Goal: Task Accomplishment & Management: Use online tool/utility

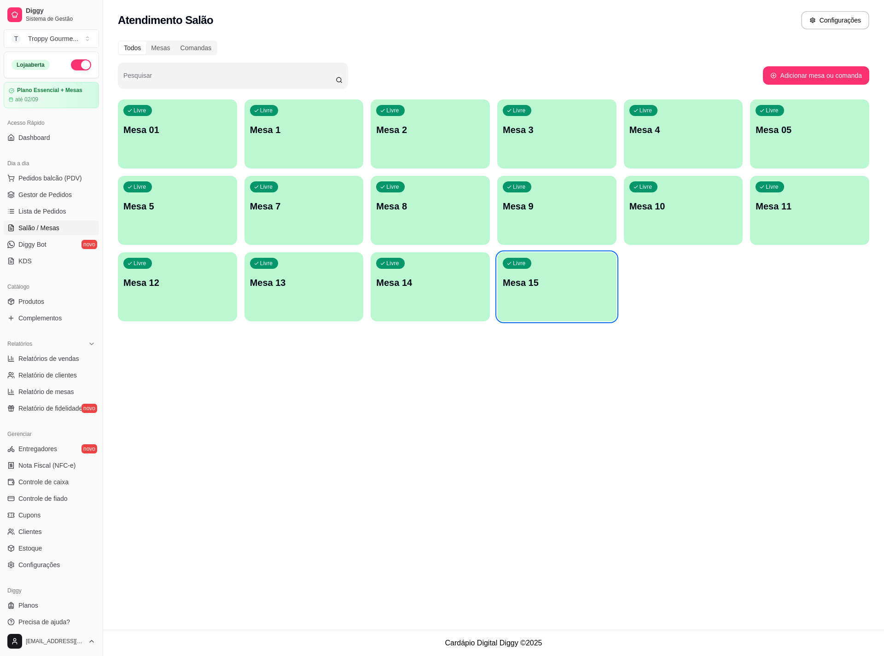
click at [459, 298] on div "Livre Mesa 14" at bounding box center [430, 281] width 119 height 58
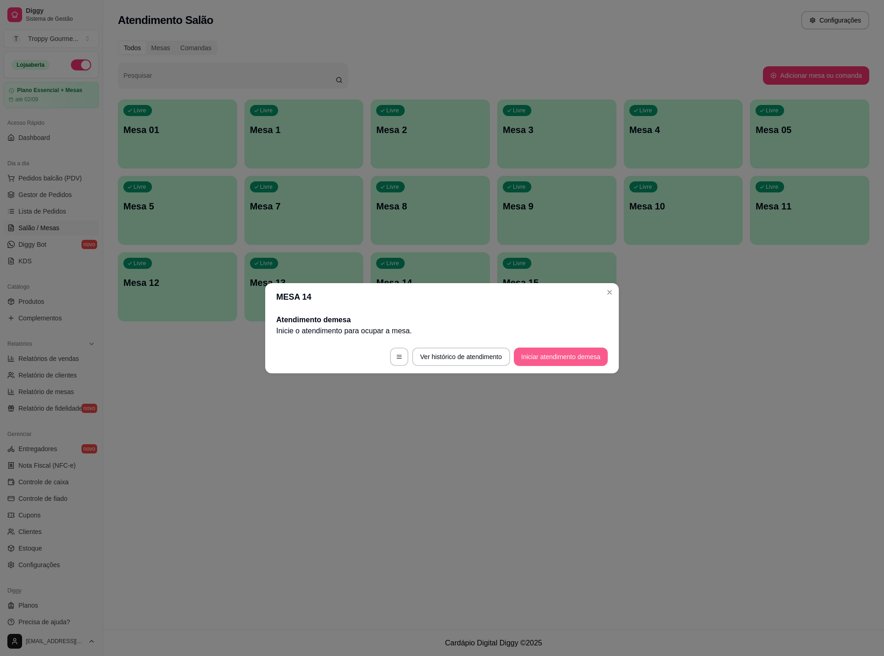
click at [554, 356] on button "Iniciar atendimento de mesa" at bounding box center [561, 357] width 94 height 18
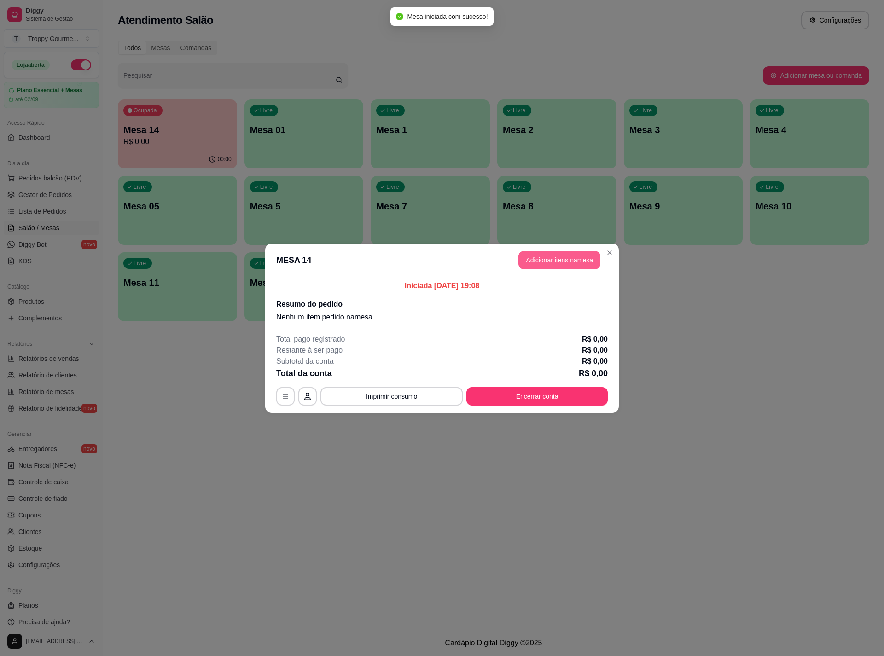
click at [558, 261] on button "Adicionar itens na mesa" at bounding box center [559, 260] width 82 height 18
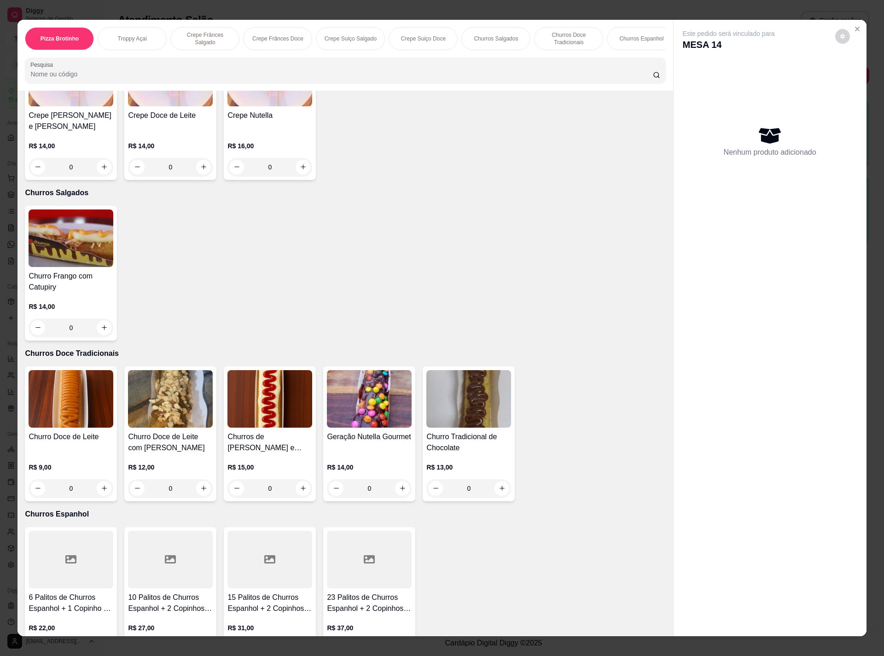
scroll to position [1036, 0]
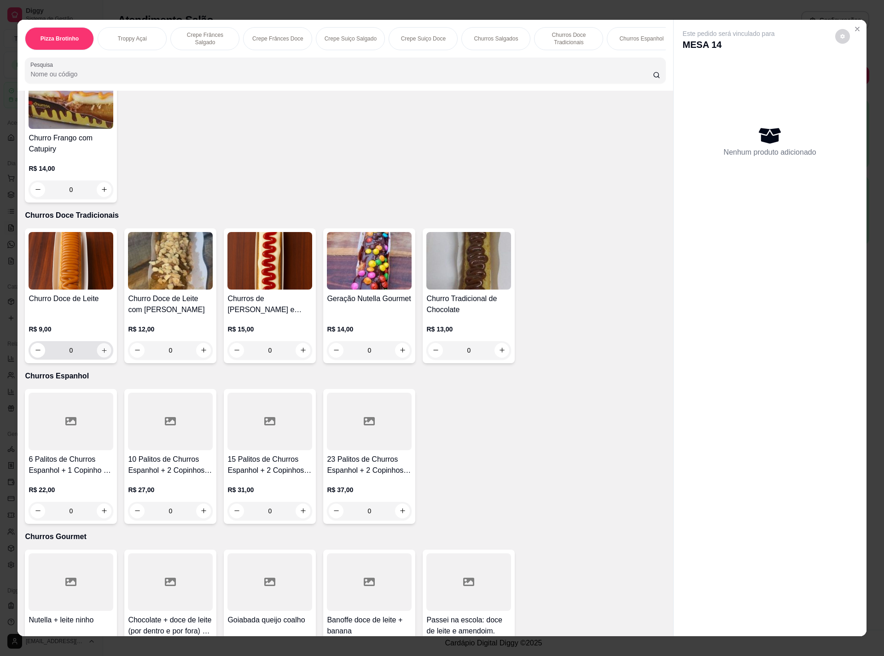
click at [98, 355] on button "increase-product-quantity" at bounding box center [104, 350] width 14 height 14
type input "1"
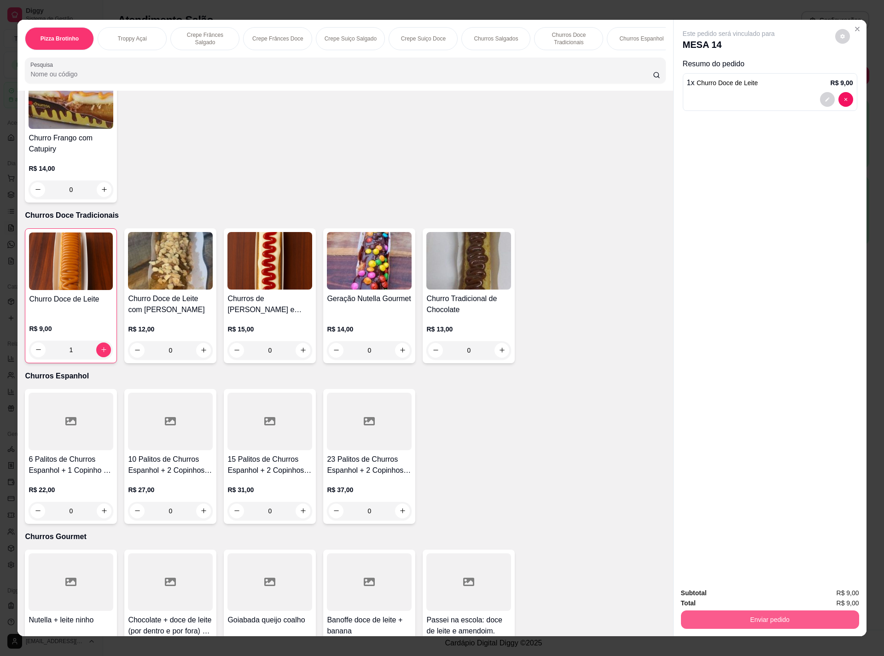
click at [728, 615] on button "Enviar pedido" at bounding box center [770, 619] width 178 height 18
click at [801, 590] on button "Sim, quero registrar" at bounding box center [825, 596] width 66 height 17
click at [784, 613] on button "Enviar pedido" at bounding box center [769, 620] width 173 height 18
click at [741, 597] on button "Não registrar e enviar pedido" at bounding box center [738, 596] width 96 height 17
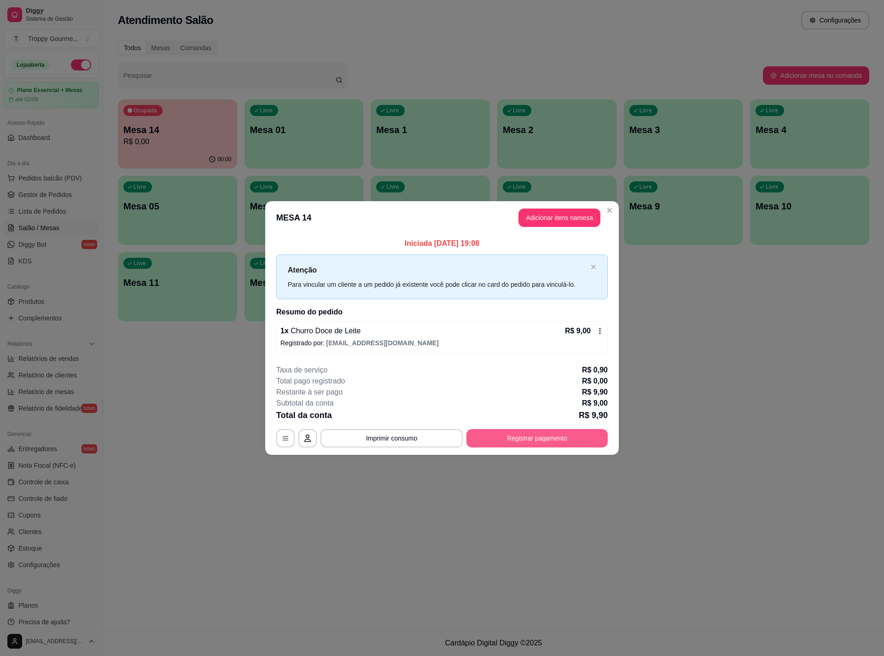
click at [485, 441] on button "Registrar pagamento" at bounding box center [536, 438] width 141 height 18
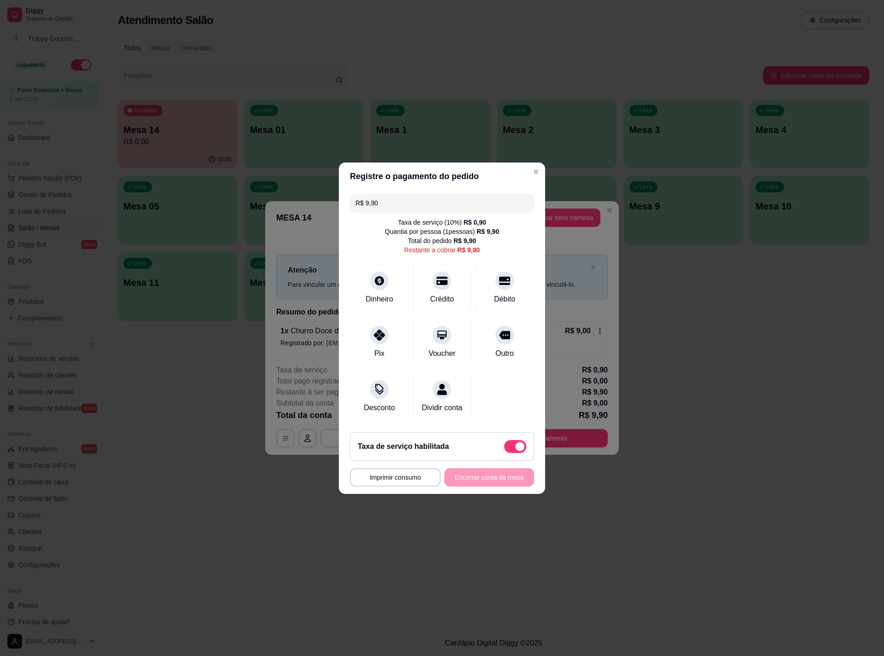
click at [515, 449] on span at bounding box center [519, 446] width 9 height 9
click at [506, 449] on input "checkbox" at bounding box center [507, 451] width 6 height 6
checkbox input "true"
type input "R$ 9,00"
checkbox input "false"
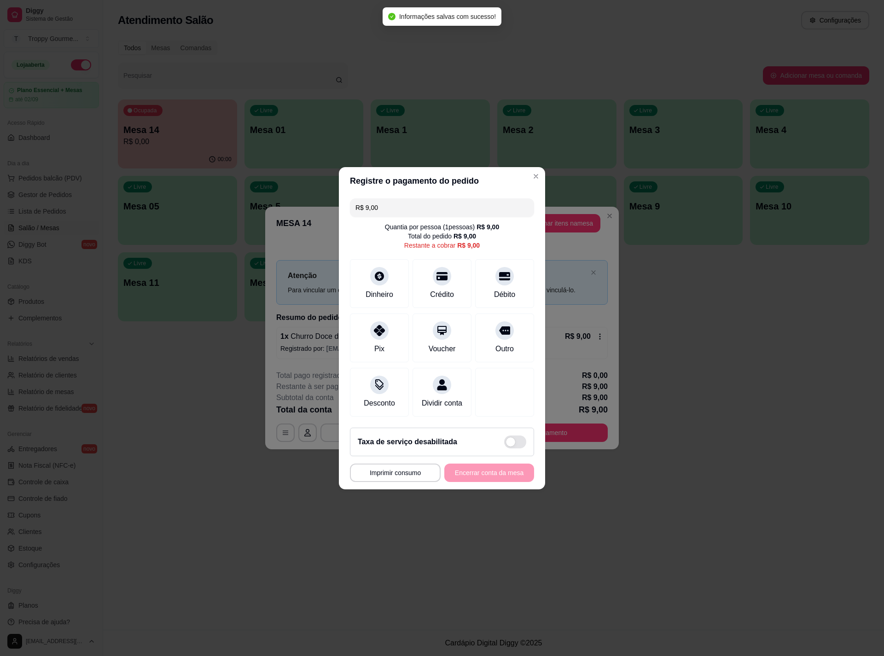
click at [470, 476] on div "**********" at bounding box center [442, 473] width 184 height 18
click at [432, 288] on div "Crédito" at bounding box center [442, 294] width 26 height 12
type input "R$ 0,00"
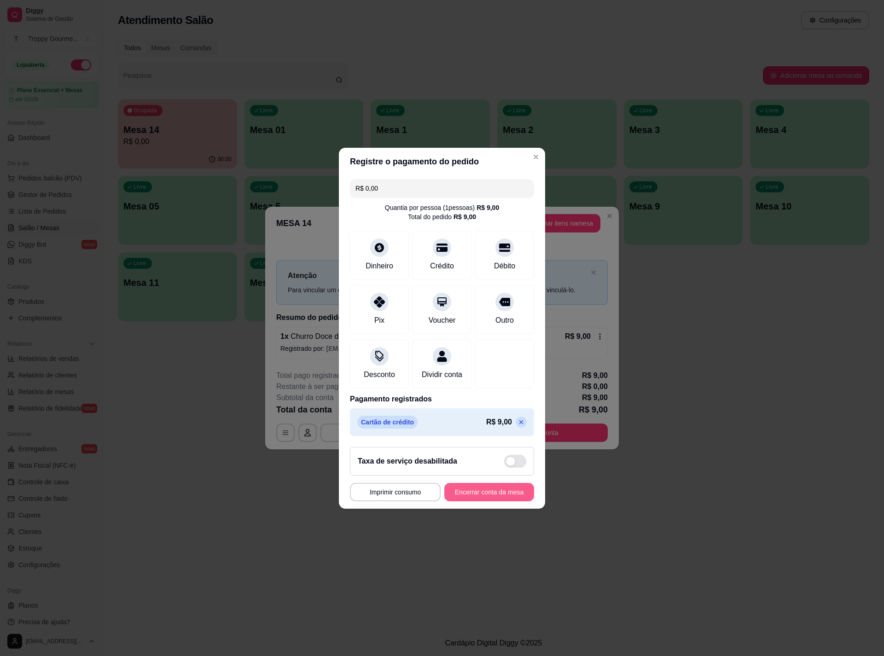
click at [476, 495] on button "Encerrar conta da mesa" at bounding box center [489, 492] width 90 height 18
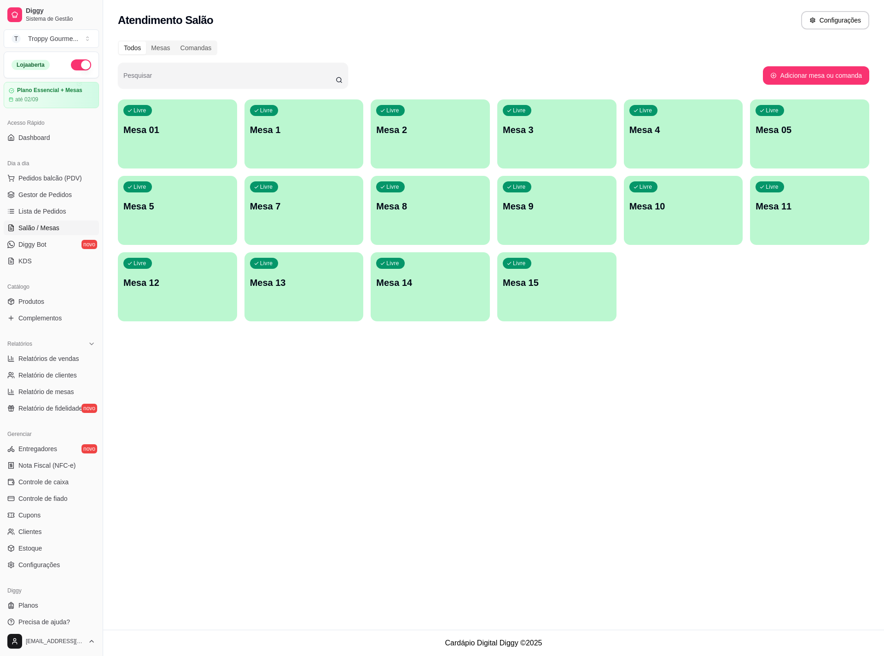
click at [524, 143] on div "Livre Mesa 3" at bounding box center [556, 128] width 119 height 58
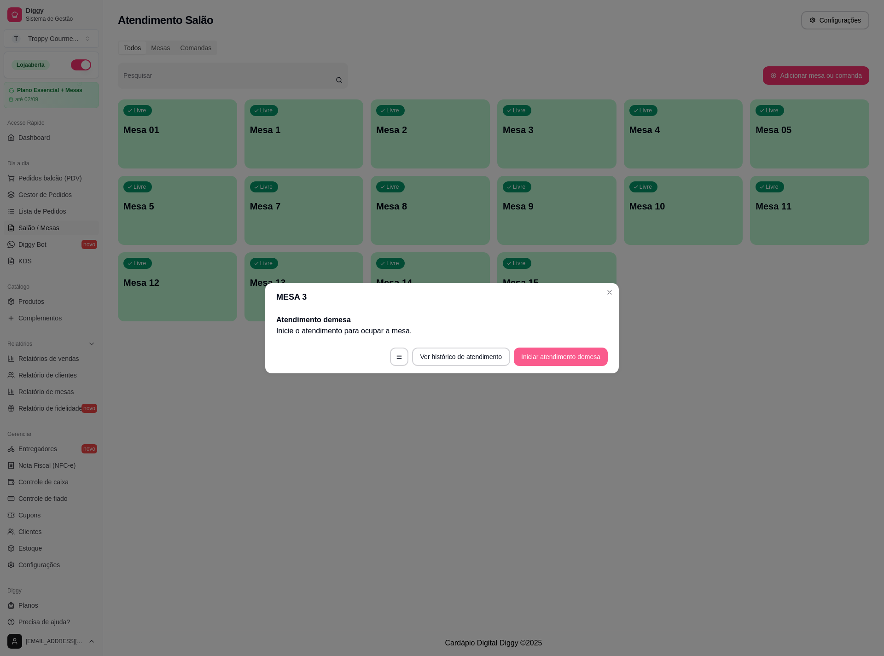
click at [557, 354] on button "Iniciar atendimento de mesa" at bounding box center [561, 357] width 94 height 18
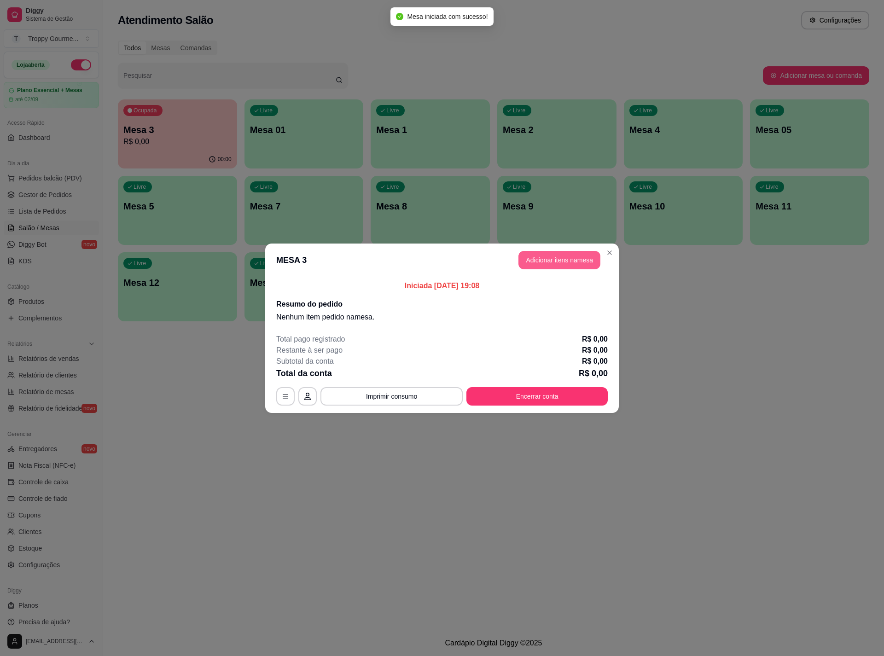
click at [576, 259] on button "Adicionar itens na mesa" at bounding box center [559, 260] width 82 height 18
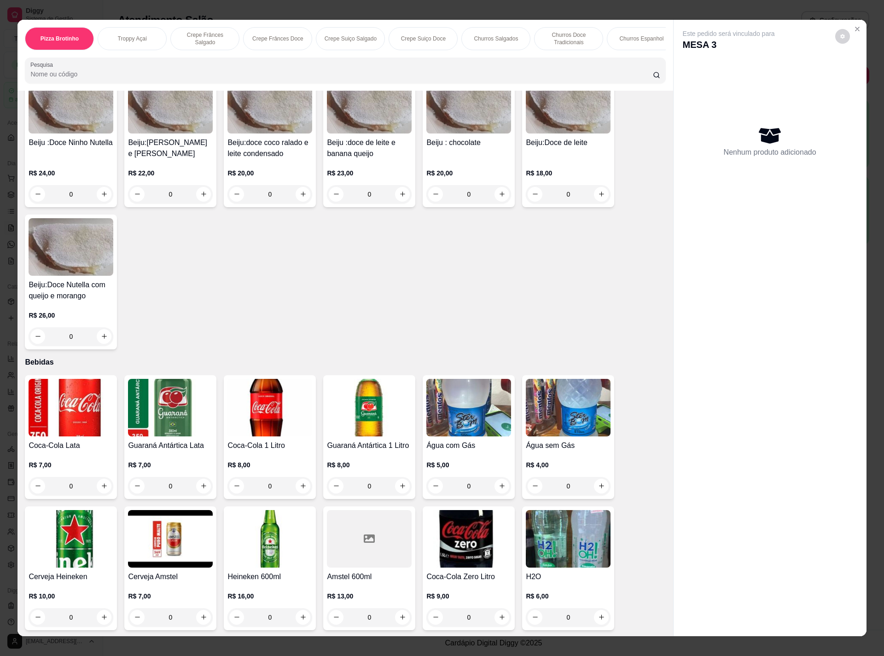
scroll to position [10, 0]
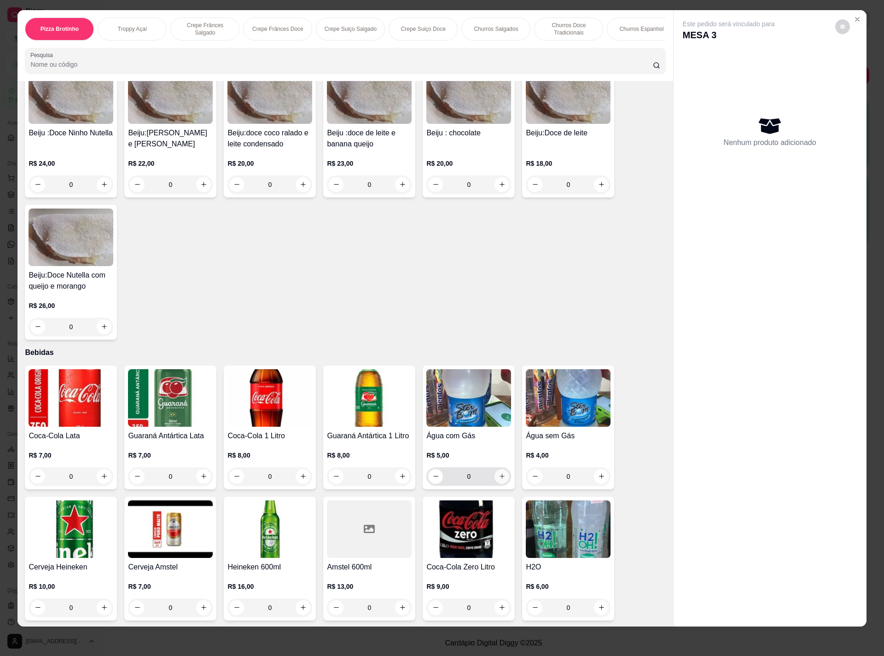
click at [499, 476] on icon "increase-product-quantity" at bounding box center [502, 476] width 7 height 7
type input "1"
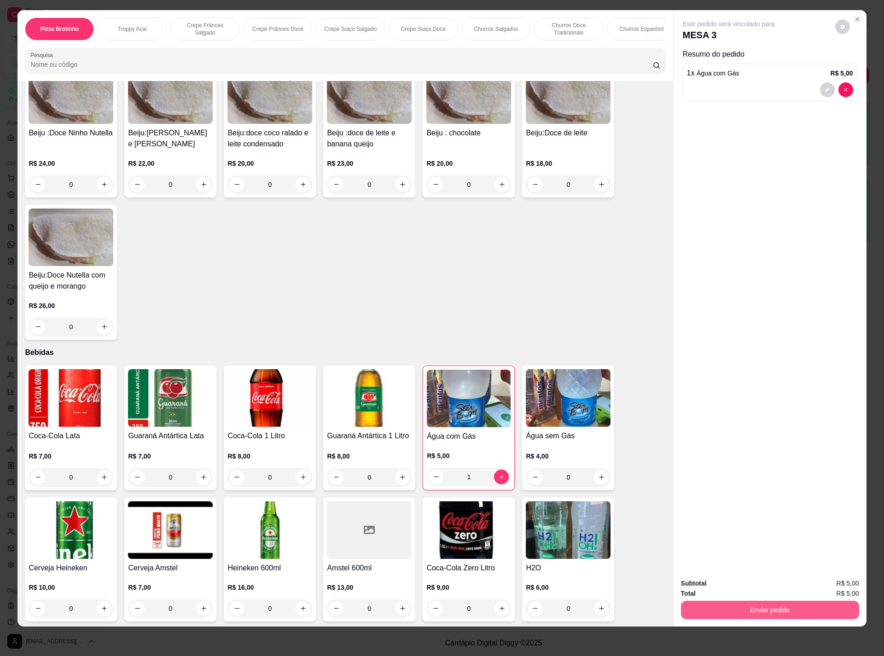
click at [742, 614] on button "Enviar pedido" at bounding box center [770, 610] width 178 height 18
click at [773, 585] on button "Não registrar e enviar pedido" at bounding box center [738, 587] width 96 height 17
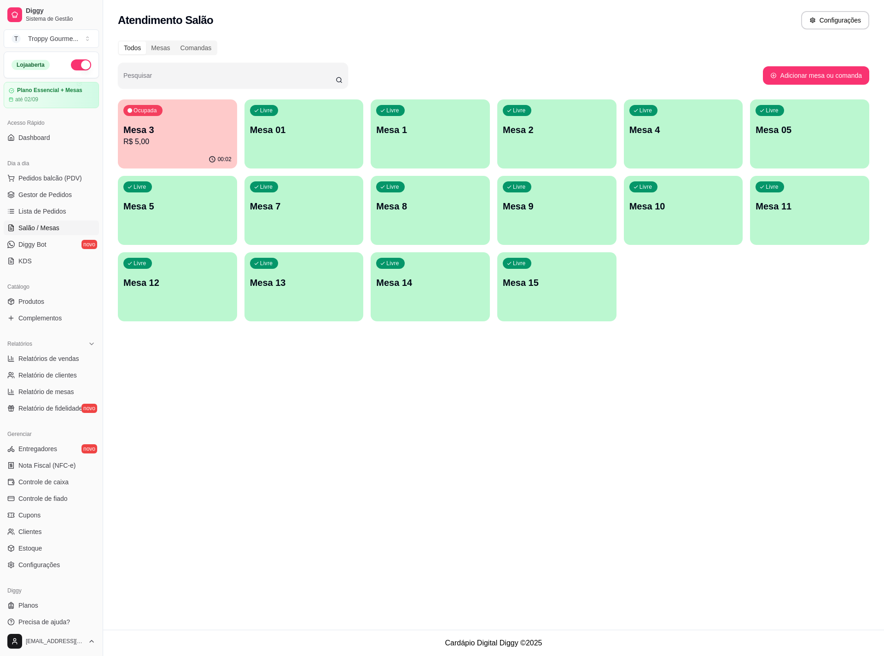
click at [167, 128] on p "Mesa 3" at bounding box center [177, 129] width 108 height 13
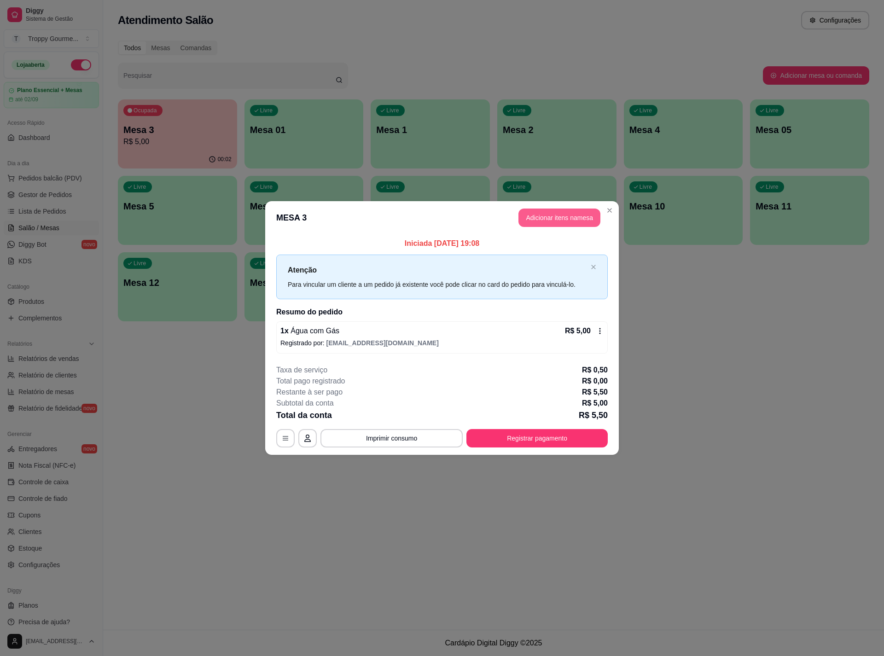
click at [564, 213] on button "Adicionar itens na mesa" at bounding box center [559, 218] width 82 height 18
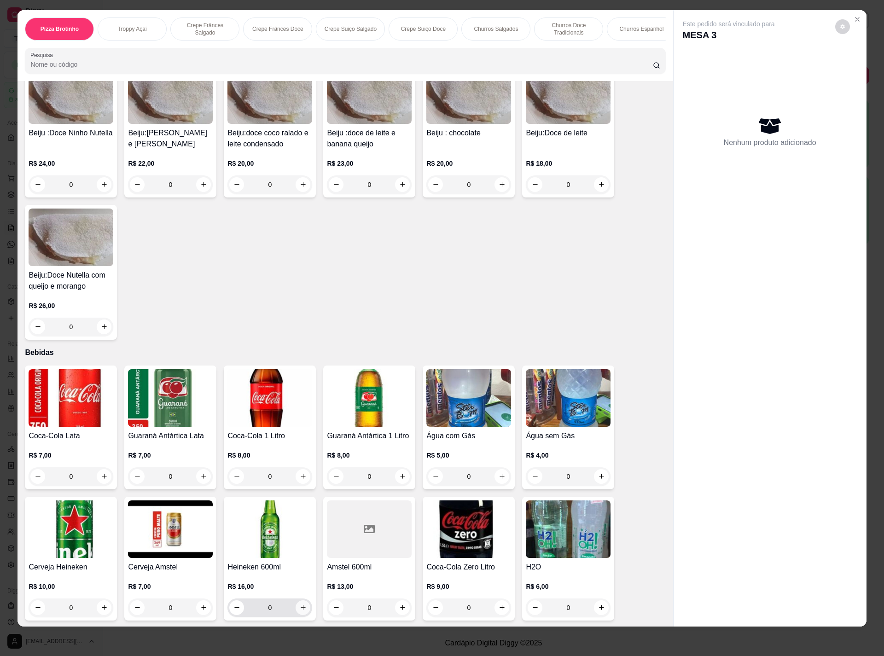
click at [300, 607] on icon "increase-product-quantity" at bounding box center [303, 607] width 7 height 7
type input "1"
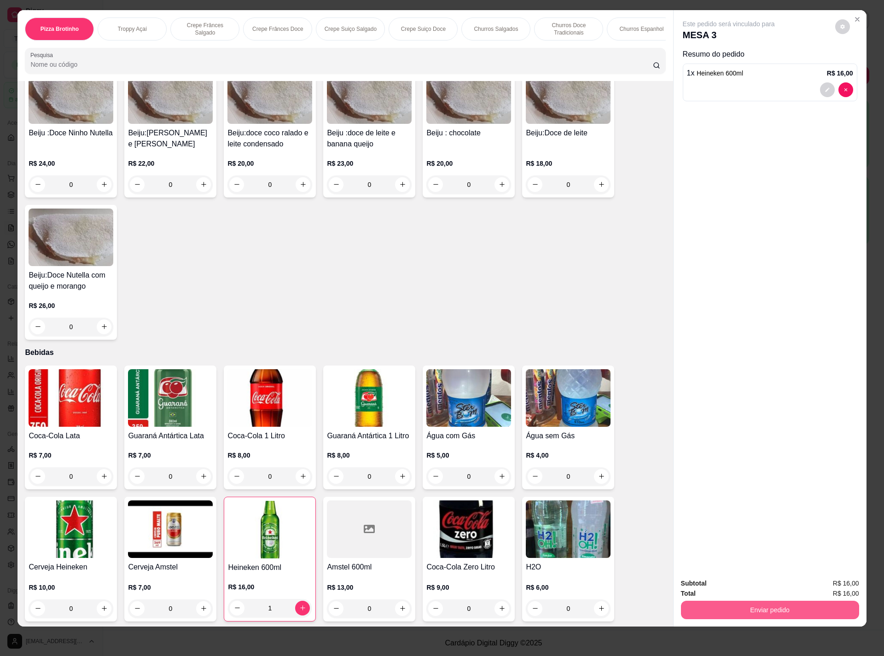
click at [751, 610] on button "Enviar pedido" at bounding box center [770, 610] width 178 height 18
click at [752, 585] on button "Não registrar e enviar pedido" at bounding box center [738, 587] width 96 height 17
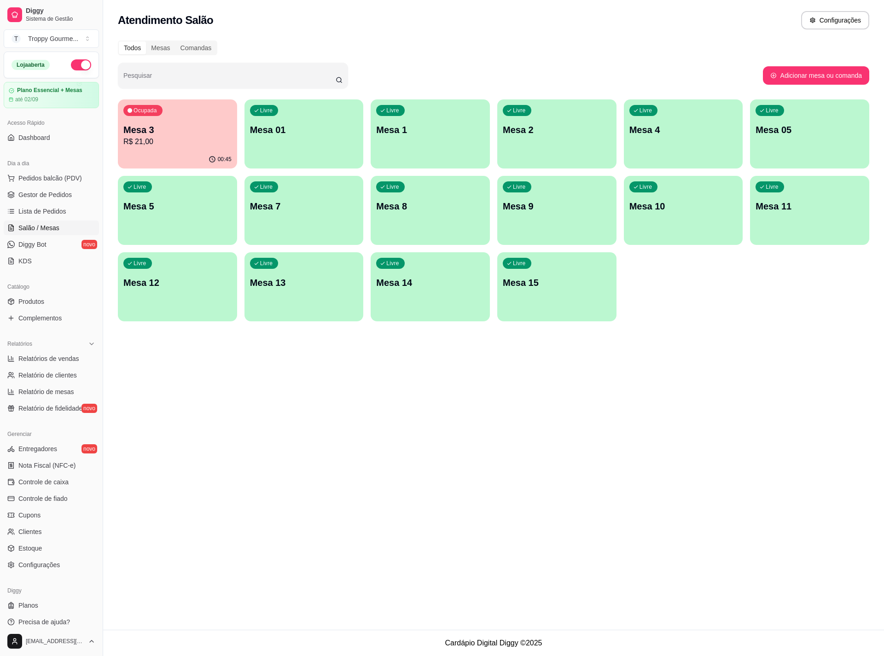
click at [157, 131] on p "Mesa 3" at bounding box center [177, 129] width 108 height 13
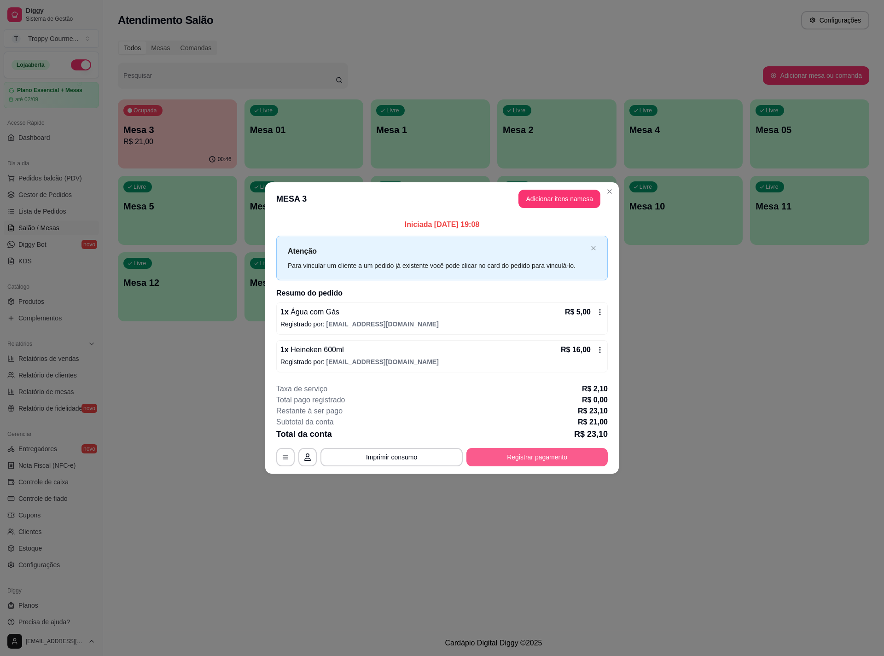
click at [555, 458] on button "Registrar pagamento" at bounding box center [536, 457] width 141 height 18
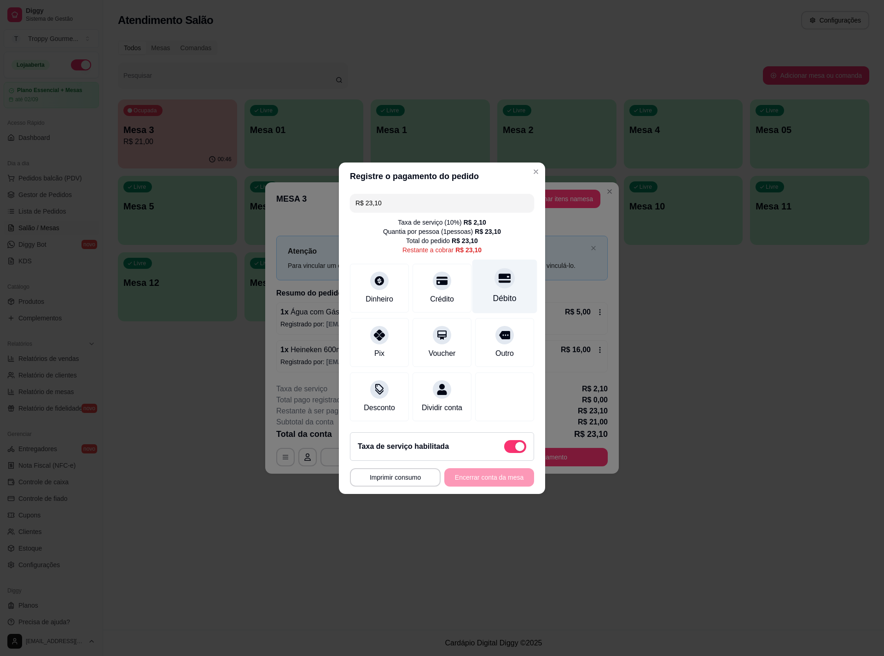
click at [499, 282] on div "Débito" at bounding box center [504, 286] width 65 height 54
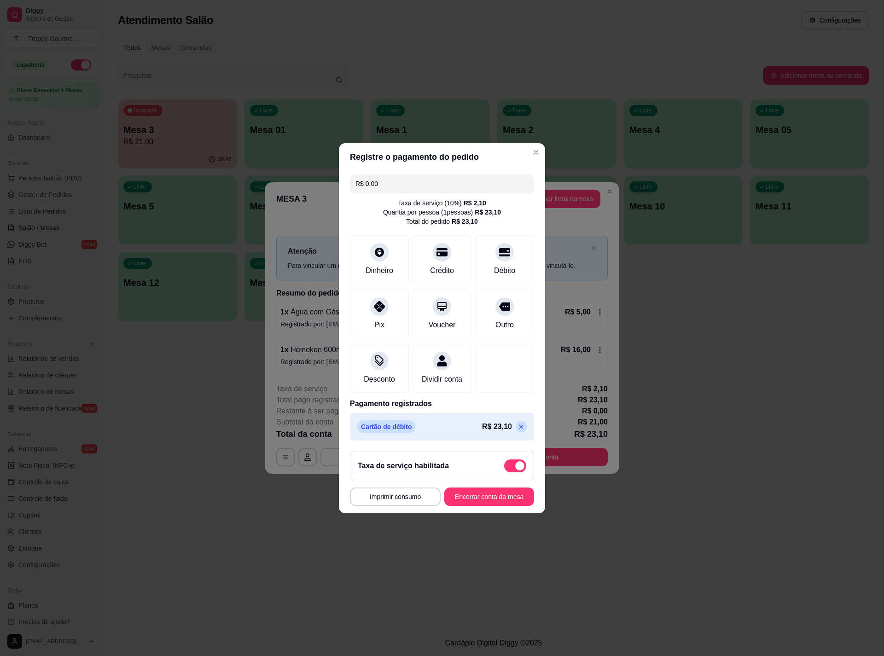
click at [516, 432] on p at bounding box center [521, 426] width 11 height 11
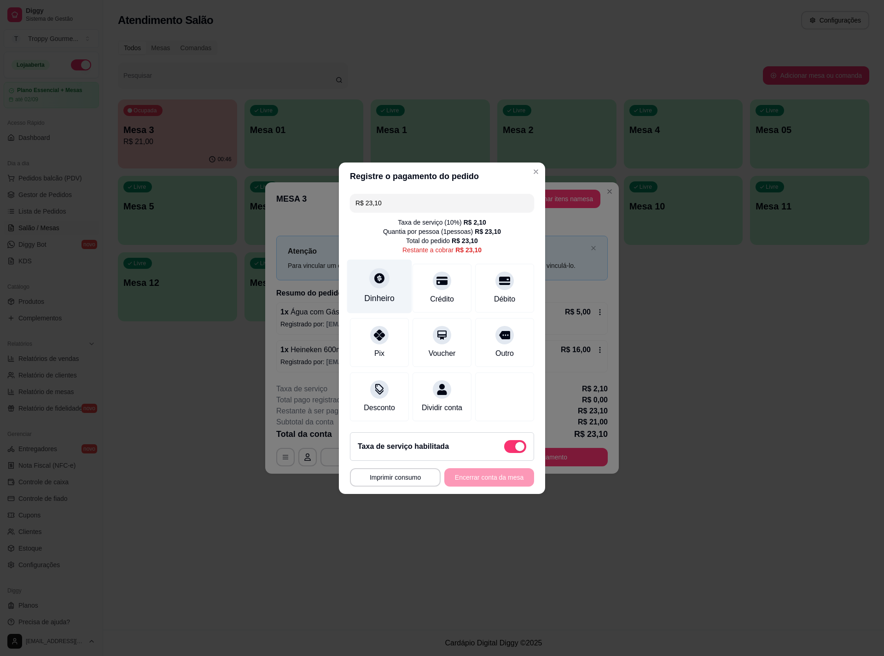
click at [376, 282] on div "Dinheiro" at bounding box center [379, 286] width 65 height 54
type input "R$ 0,00"
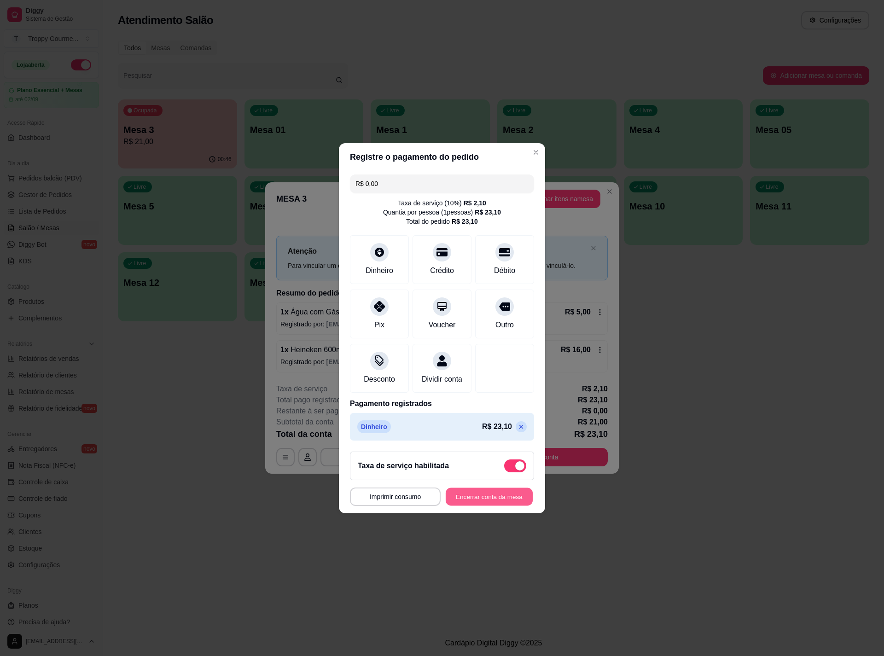
click at [500, 500] on button "Encerrar conta da mesa" at bounding box center [489, 497] width 87 height 18
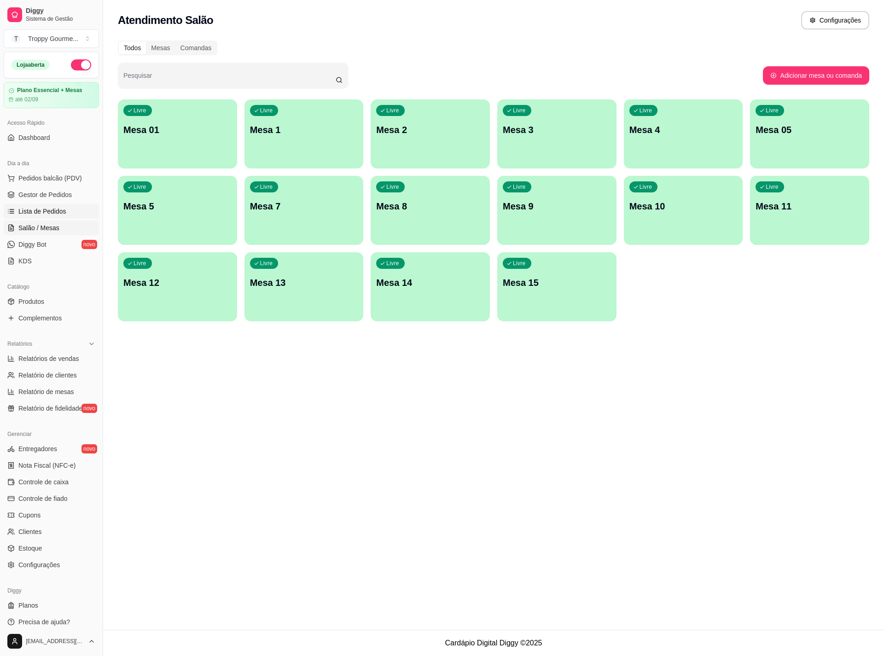
click at [43, 206] on link "Lista de Pedidos" at bounding box center [51, 211] width 95 height 15
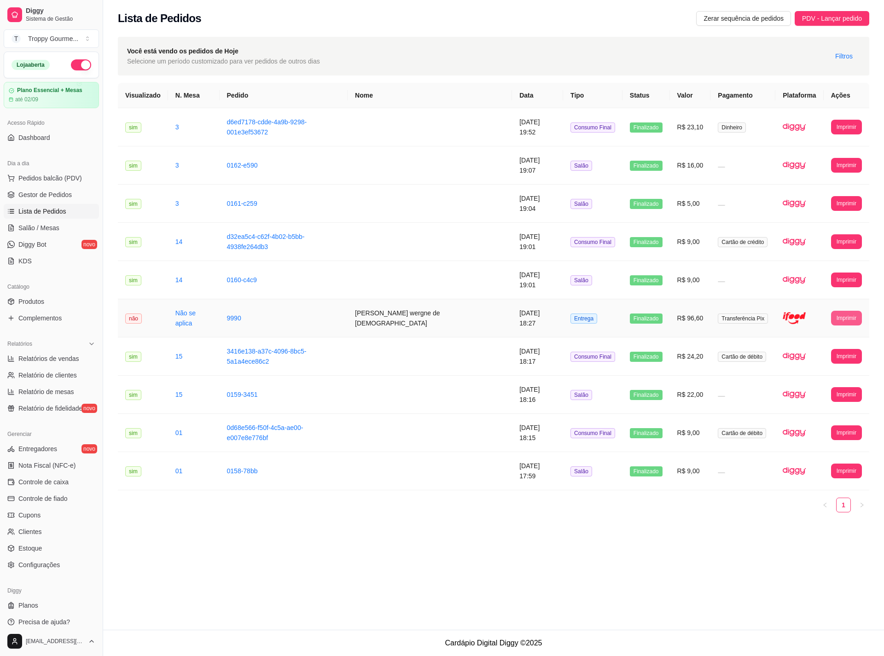
click at [847, 320] on button "Imprimir" at bounding box center [846, 318] width 31 height 15
click at [841, 349] on button "IMPRESSORA" at bounding box center [827, 351] width 64 height 14
click at [844, 315] on button "Imprimir" at bounding box center [846, 318] width 30 height 14
click at [836, 354] on button "IMPRESSORA" at bounding box center [827, 351] width 67 height 15
